Goal: Entertainment & Leisure: Consume media (video, audio)

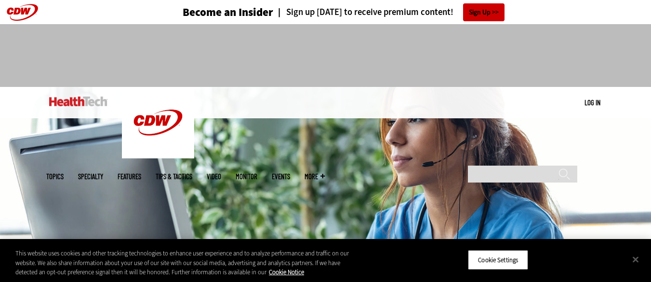
click at [221, 173] on link "Video" at bounding box center [214, 176] width 14 height 7
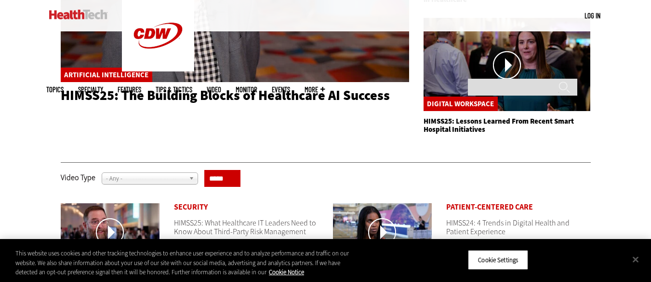
scroll to position [289, 0]
